Goal: Task Accomplishment & Management: Complete application form

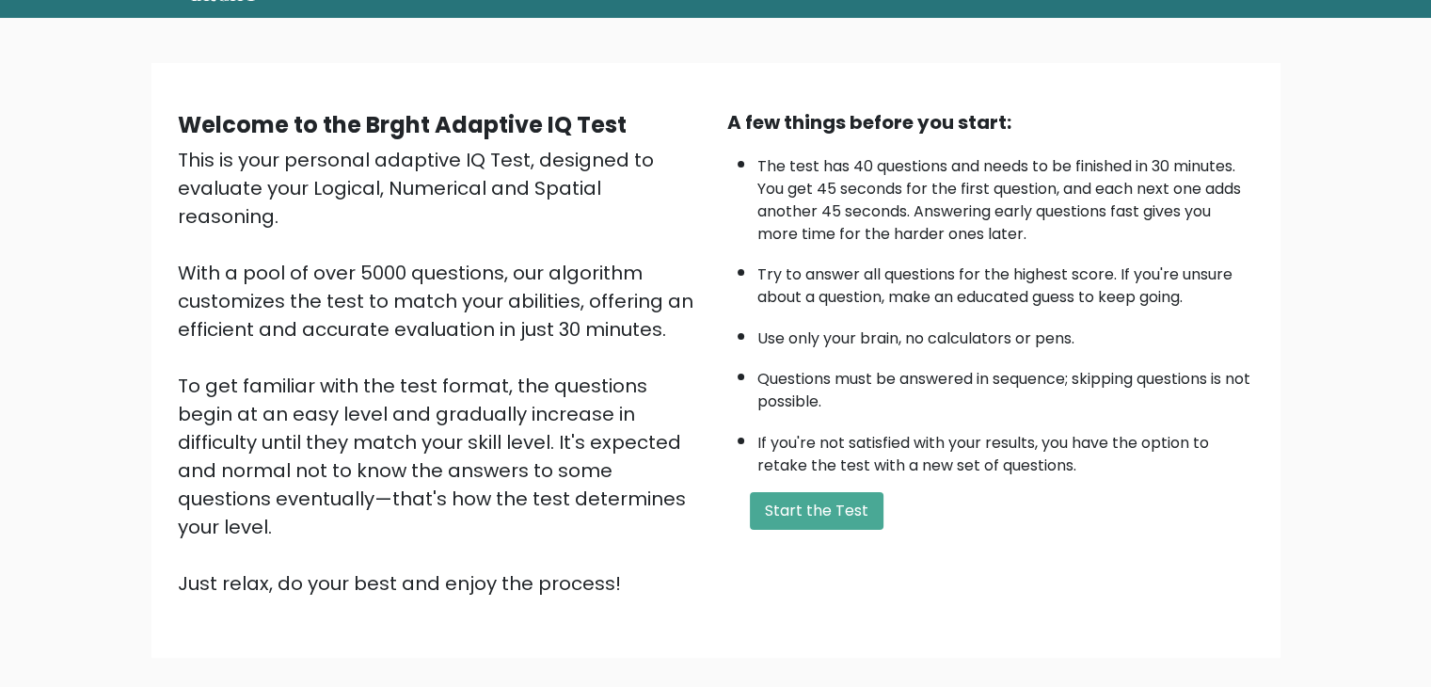
scroll to position [135, 0]
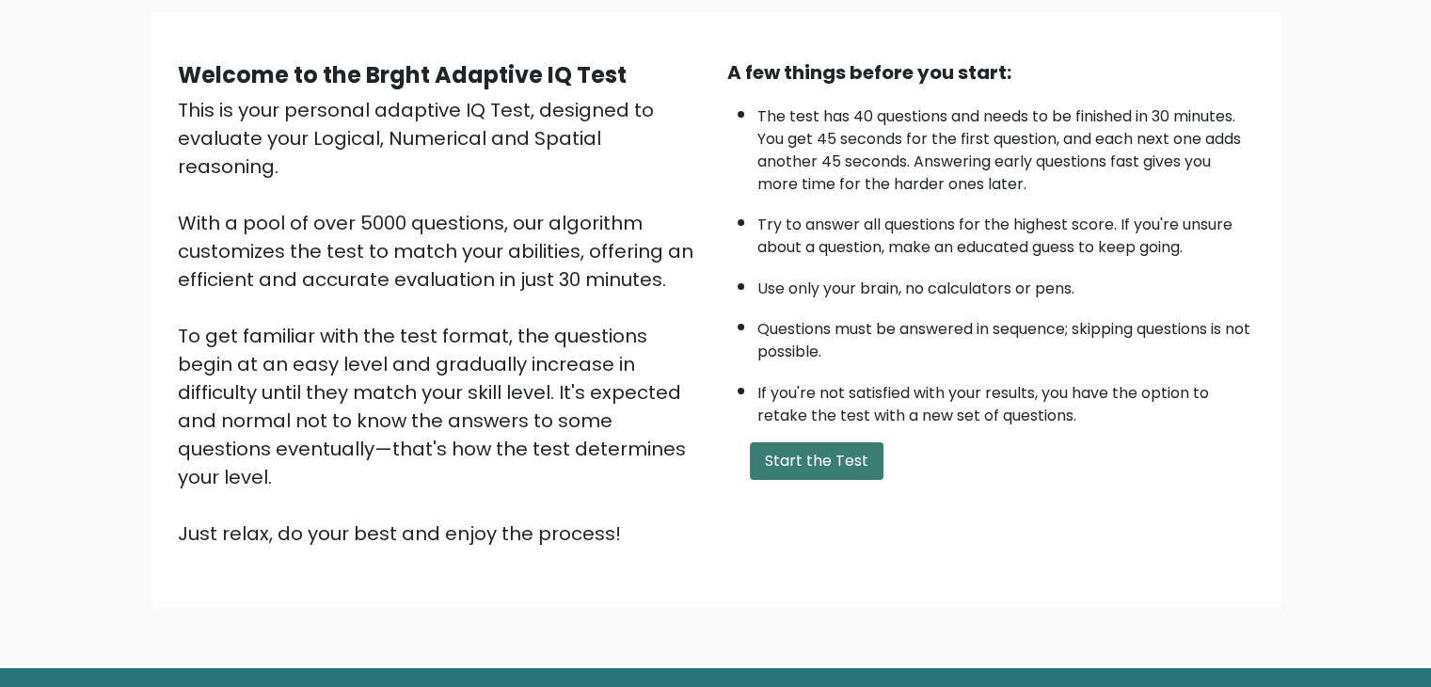
click at [813, 442] on button "Start the Test" at bounding box center [817, 461] width 134 height 38
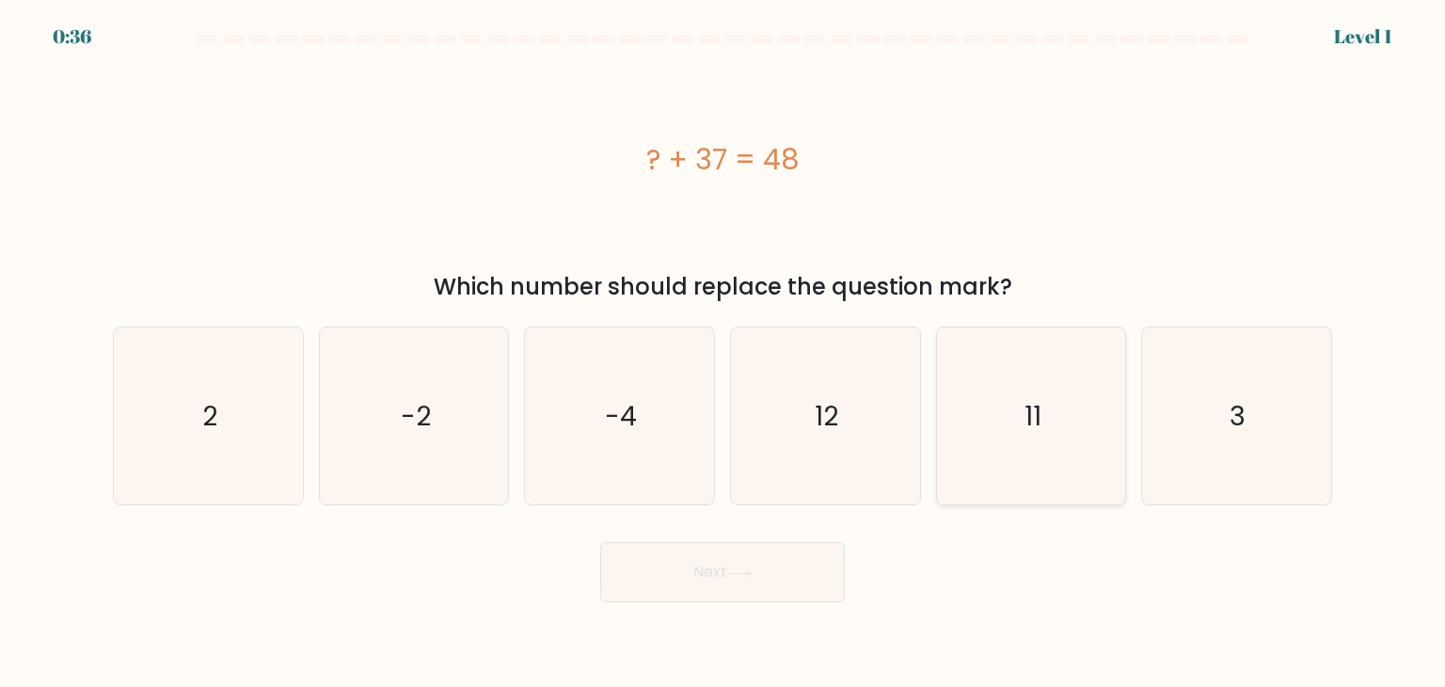
click at [1017, 407] on icon "11" at bounding box center [1030, 415] width 177 height 177
click at [723, 353] on input "e. 11" at bounding box center [722, 347] width 1 height 9
radio input "true"
click at [785, 551] on button "Next" at bounding box center [722, 572] width 245 height 60
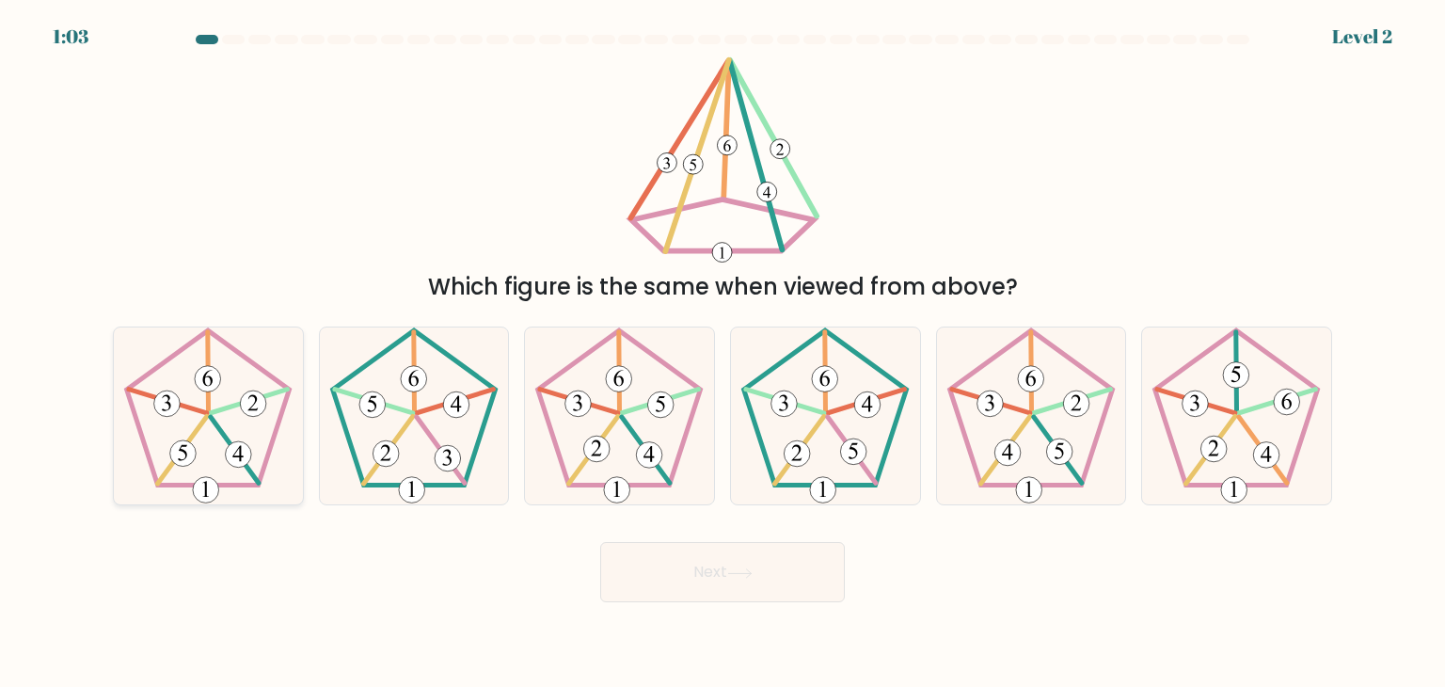
click at [188, 361] on icon at bounding box center [207, 415] width 177 height 177
click at [722, 353] on input "a." at bounding box center [722, 347] width 1 height 9
radio input "true"
click at [792, 581] on button "Next" at bounding box center [722, 572] width 245 height 60
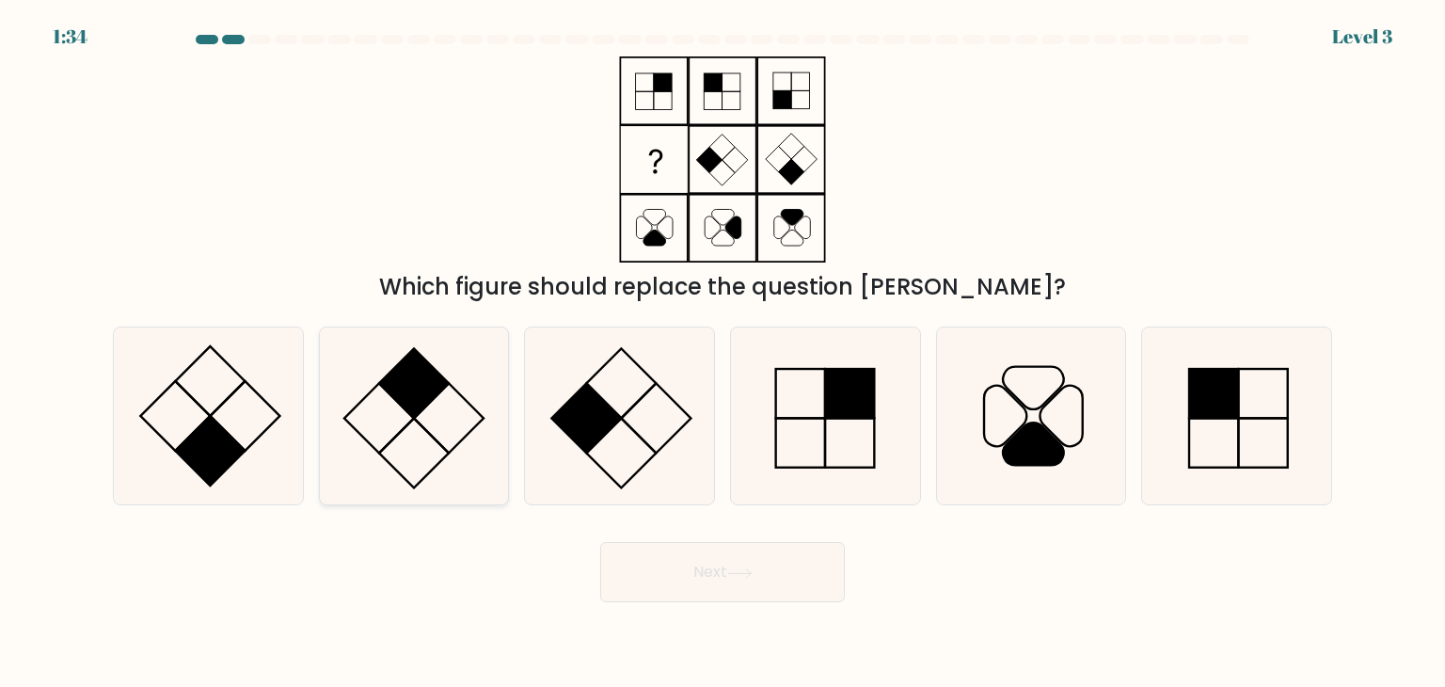
click at [429, 392] on rect at bounding box center [414, 383] width 70 height 70
click at [722, 353] on input "b." at bounding box center [722, 347] width 1 height 9
radio input "true"
click at [723, 601] on body "1:34 Level 3" at bounding box center [722, 343] width 1445 height 687
click at [723, 601] on button "Next" at bounding box center [722, 572] width 245 height 60
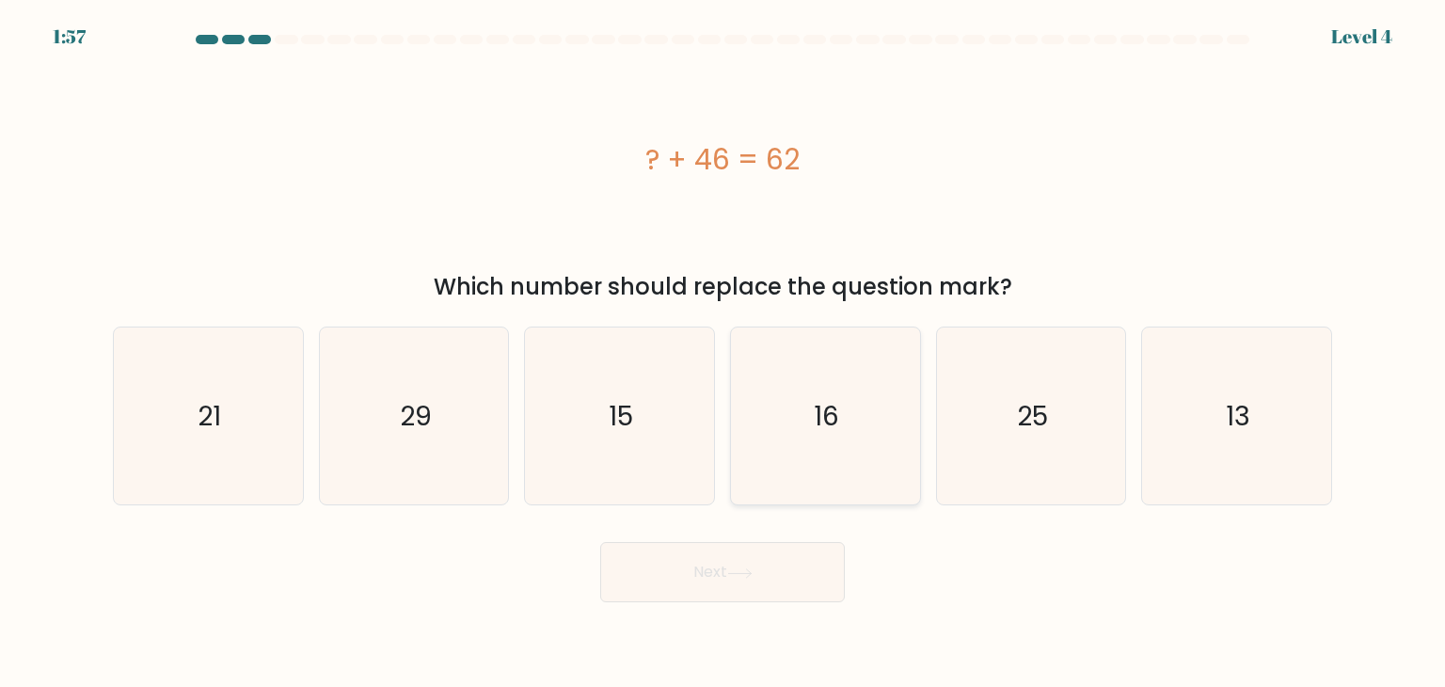
click at [787, 445] on icon "16" at bounding box center [824, 415] width 177 height 177
click at [723, 353] on input "d. 16" at bounding box center [722, 347] width 1 height 9
radio input "true"
click at [726, 573] on button "Next" at bounding box center [722, 572] width 245 height 60
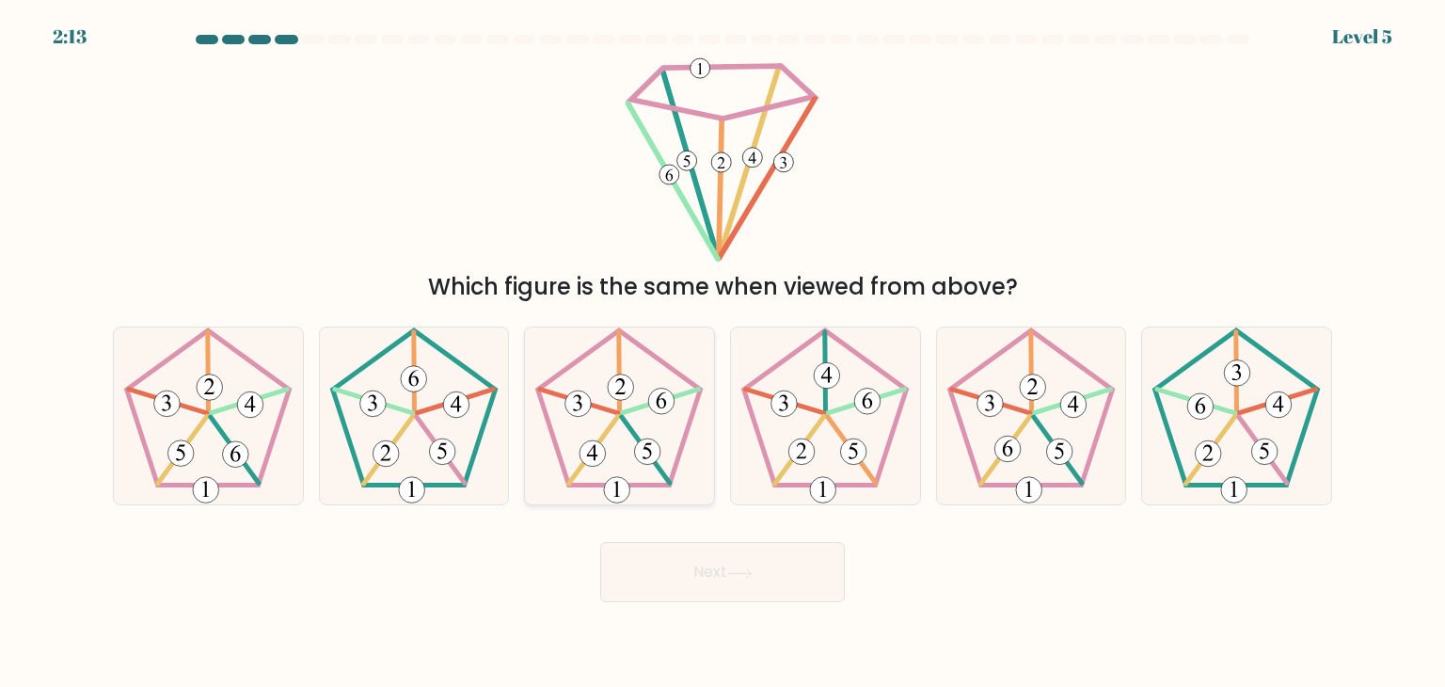
click at [612, 472] on icon at bounding box center [618, 415] width 177 height 177
click at [722, 353] on input "c." at bounding box center [722, 347] width 1 height 9
radio input "true"
click at [684, 589] on button "Next" at bounding box center [722, 572] width 245 height 60
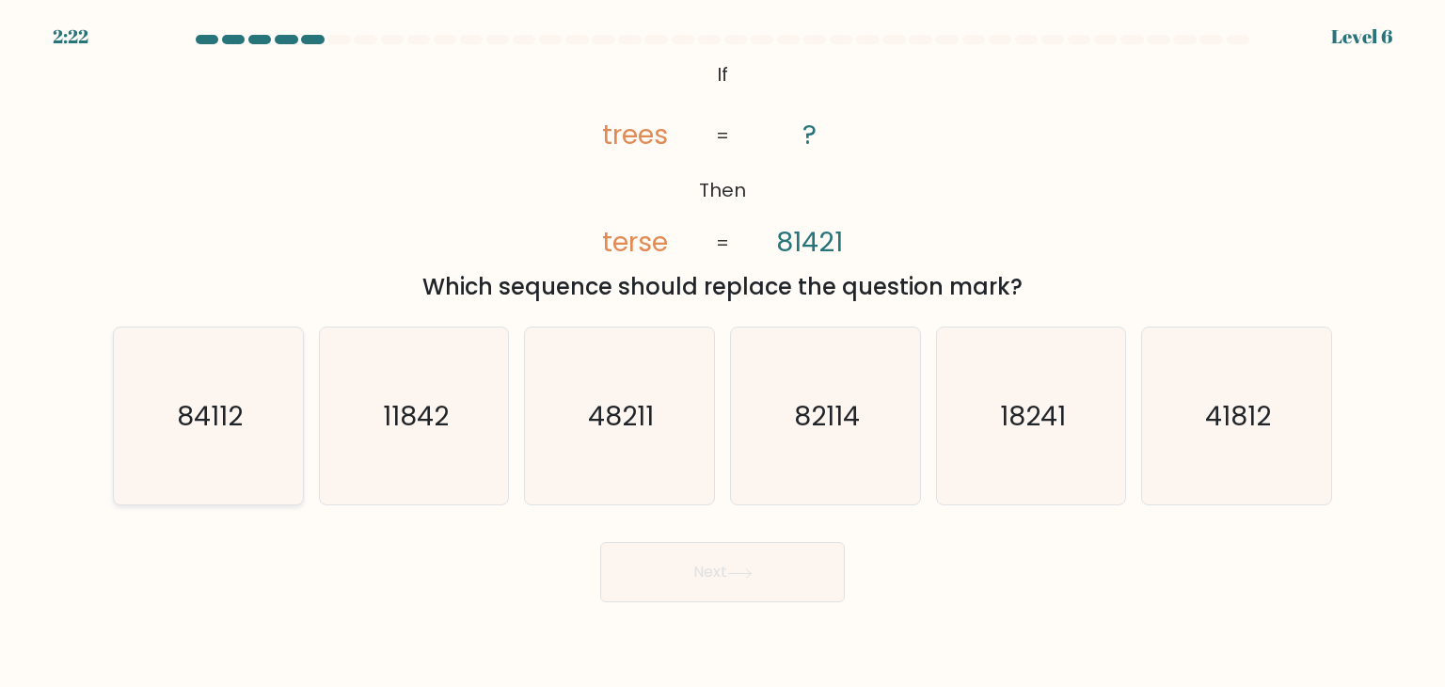
click at [248, 419] on icon "84112" at bounding box center [207, 415] width 177 height 177
click at [722, 353] on input "a. 84112" at bounding box center [722, 347] width 1 height 9
radio input "true"
click at [839, 568] on button "Next" at bounding box center [722, 572] width 245 height 60
